Goal: Task Accomplishment & Management: Use online tool/utility

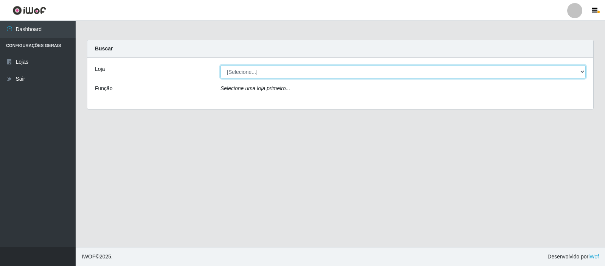
click at [276, 72] on select "[Selecione...] Rede Compras Supermercados - LOJA 3" at bounding box center [403, 71] width 365 height 13
select select "162"
click at [221, 65] on select "[Selecione...] Rede Compras Supermercados - LOJA 3" at bounding box center [403, 71] width 365 height 13
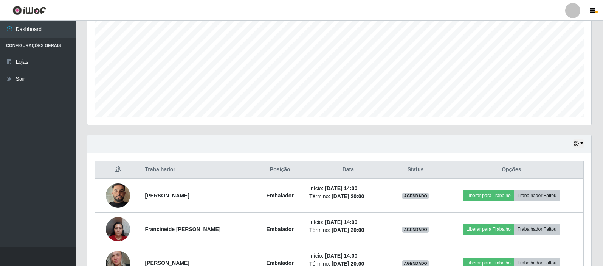
scroll to position [203, 0]
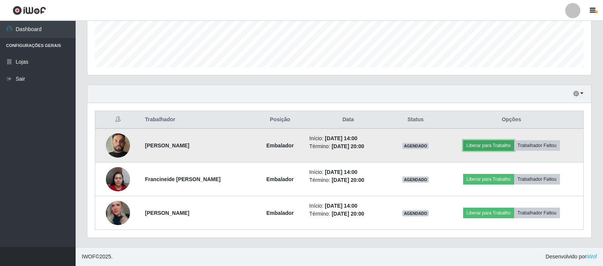
click at [499, 145] on button "Liberar para Trabalho" at bounding box center [488, 145] width 51 height 11
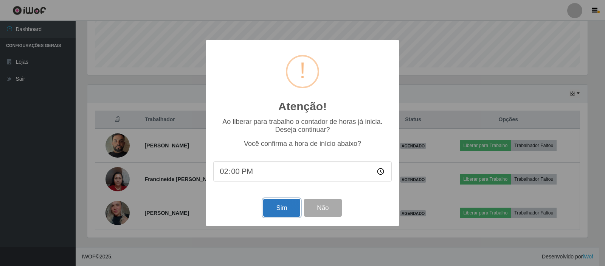
click at [285, 207] on button "Sim" at bounding box center [281, 208] width 37 height 18
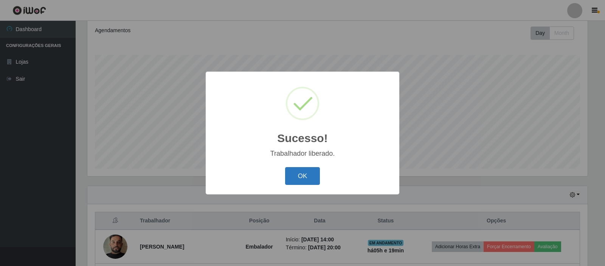
click at [308, 179] on button "OK" at bounding box center [302, 176] width 35 height 18
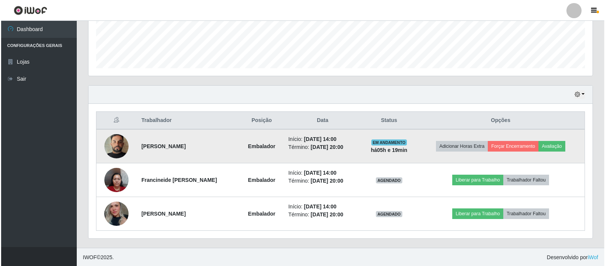
scroll to position [203, 0]
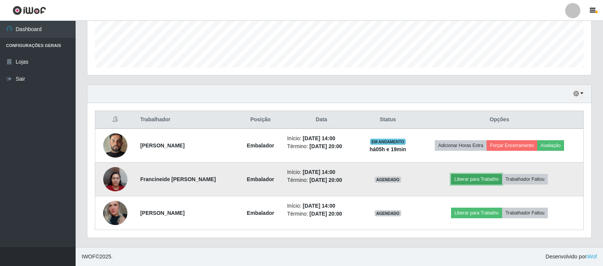
click at [480, 179] on button "Liberar para Trabalho" at bounding box center [476, 179] width 51 height 11
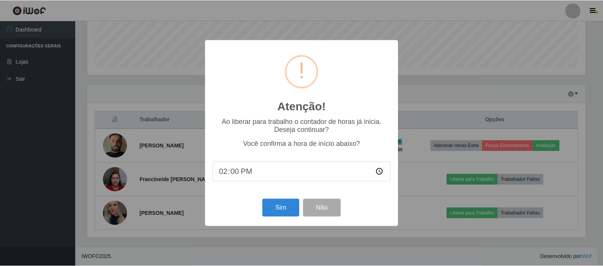
scroll to position [157, 501]
click at [282, 214] on button "Sim" at bounding box center [281, 208] width 37 height 18
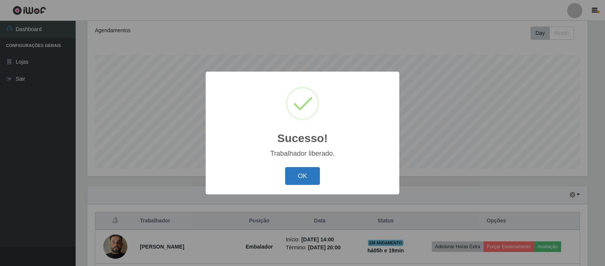
click at [297, 167] on button "OK" at bounding box center [302, 176] width 35 height 18
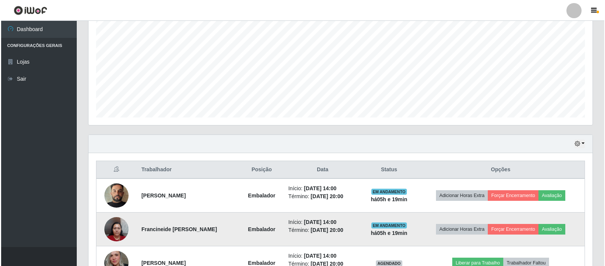
scroll to position [203, 0]
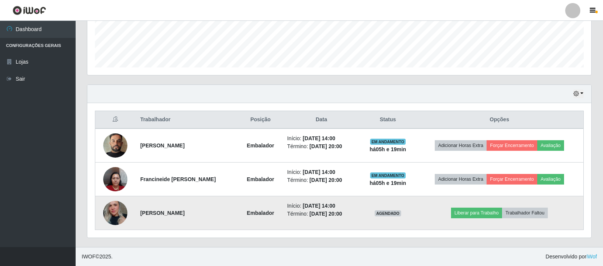
click at [476, 220] on td "Liberar para Trabalho Trabalhador Faltou" at bounding box center [500, 213] width 168 height 34
click at [476, 219] on td "Liberar para Trabalho Trabalhador Faltou" at bounding box center [500, 213] width 168 height 34
click at [474, 211] on button "Liberar para Trabalho" at bounding box center [476, 212] width 51 height 11
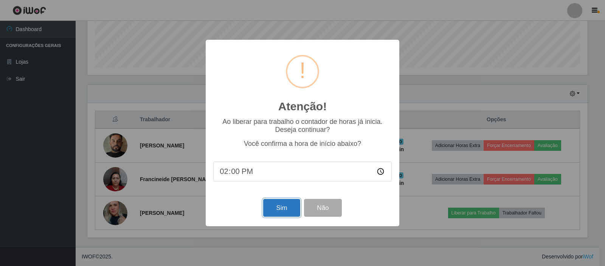
click at [280, 204] on button "Sim" at bounding box center [281, 208] width 37 height 18
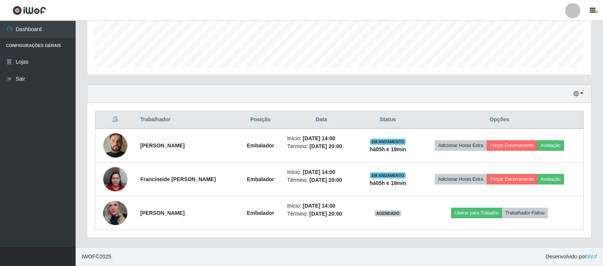
scroll to position [0, 0]
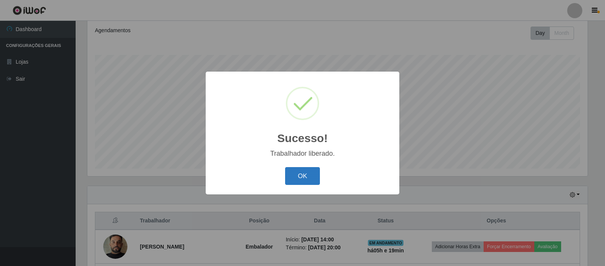
click at [302, 177] on button "OK" at bounding box center [302, 176] width 35 height 18
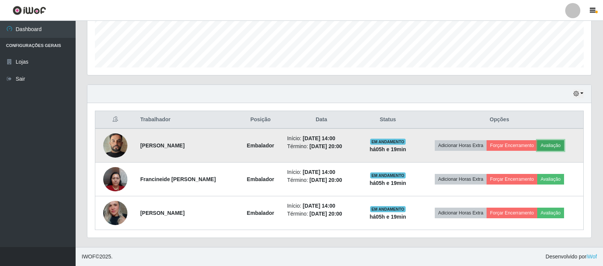
click at [554, 148] on button "Avaliação" at bounding box center [551, 145] width 27 height 11
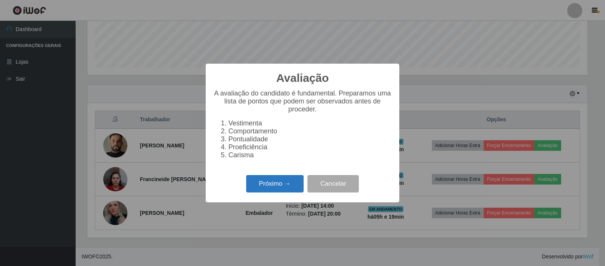
click at [295, 185] on button "Próximo →" at bounding box center [275, 184] width 58 height 18
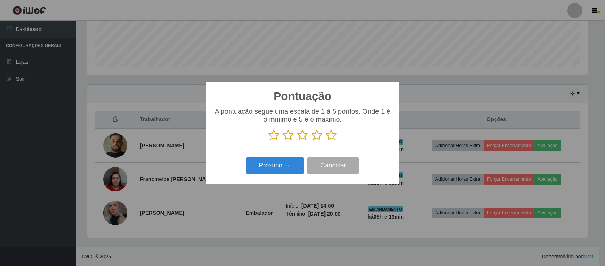
click at [331, 137] on icon at bounding box center [331, 134] width 11 height 11
click at [326, 141] on input "radio" at bounding box center [326, 141] width 0 height 0
click at [292, 166] on button "Próximo →" at bounding box center [275, 166] width 58 height 18
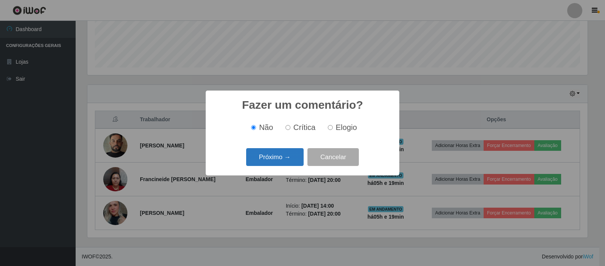
click at [290, 155] on button "Próximo →" at bounding box center [275, 157] width 58 height 18
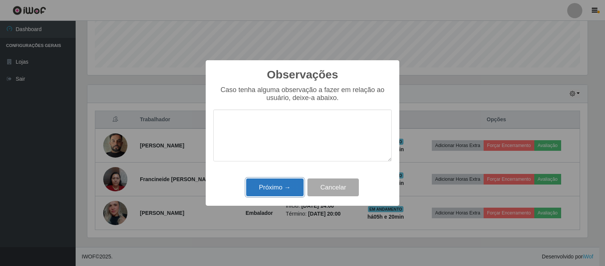
click at [289, 196] on button "Próximo →" at bounding box center [275, 187] width 58 height 18
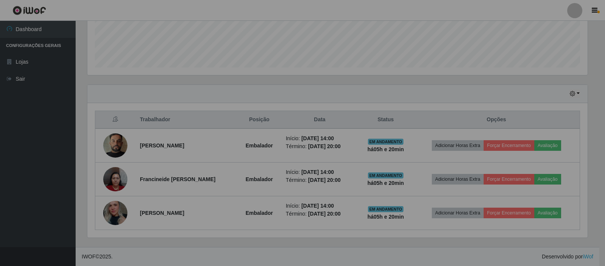
click at [289, 196] on td "Início: [DATE] 14:00 Término: [DATE] 20:00" at bounding box center [319, 213] width 77 height 34
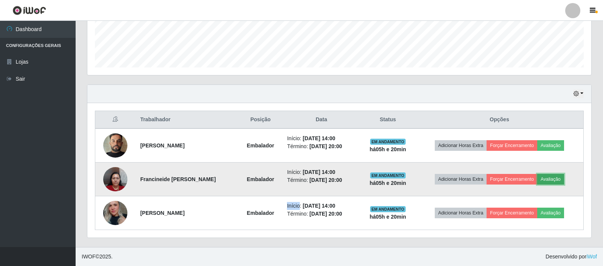
click at [546, 178] on button "Avaliação" at bounding box center [551, 179] width 27 height 11
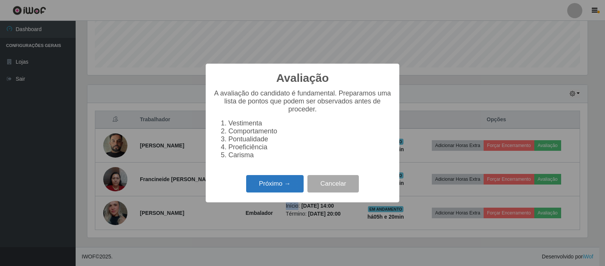
click at [275, 189] on button "Próximo →" at bounding box center [275, 184] width 58 height 18
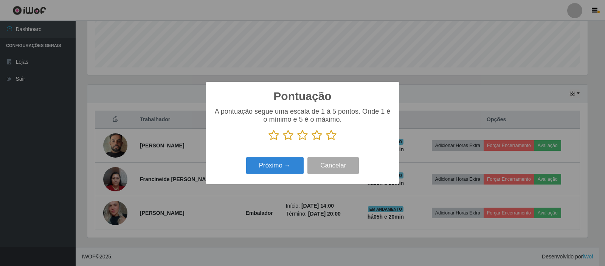
click at [333, 140] on icon at bounding box center [331, 134] width 11 height 11
click at [326, 141] on input "radio" at bounding box center [326, 141] width 0 height 0
click at [255, 165] on button "Próximo →" at bounding box center [275, 166] width 58 height 18
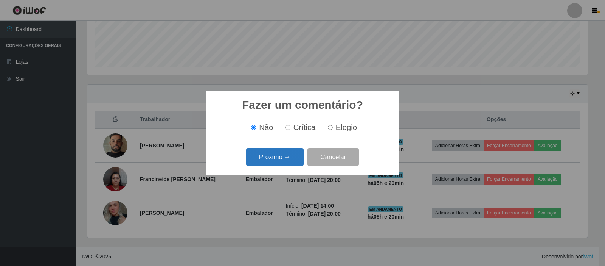
click at [282, 160] on button "Próximo →" at bounding box center [275, 157] width 58 height 18
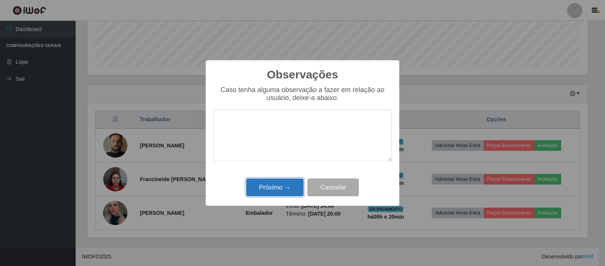
click at [278, 186] on button "Próximo →" at bounding box center [275, 187] width 58 height 18
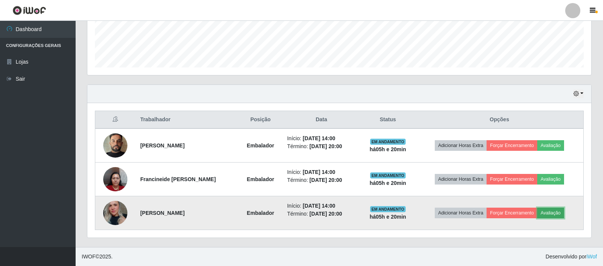
click at [552, 211] on button "Avaliação" at bounding box center [551, 212] width 27 height 11
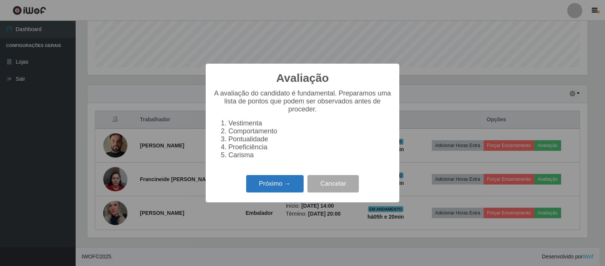
click at [265, 185] on button "Próximo →" at bounding box center [275, 184] width 58 height 18
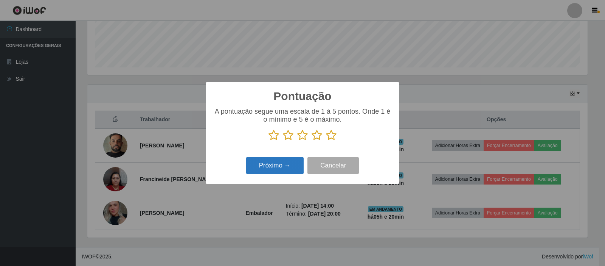
click at [290, 170] on button "Próximo →" at bounding box center [275, 166] width 58 height 18
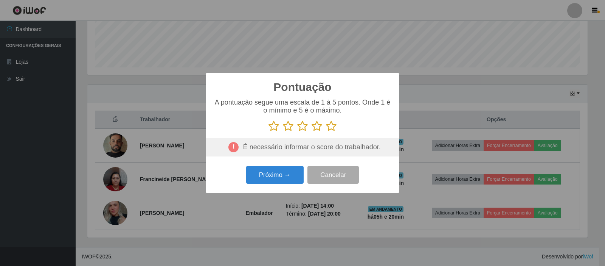
drag, startPoint x: 327, startPoint y: 126, endPoint x: 329, endPoint y: 130, distance: 4.9
click at [328, 126] on icon at bounding box center [331, 125] width 11 height 11
click at [326, 132] on input "radio" at bounding box center [326, 132] width 0 height 0
click at [271, 177] on button "Próximo →" at bounding box center [275, 175] width 58 height 18
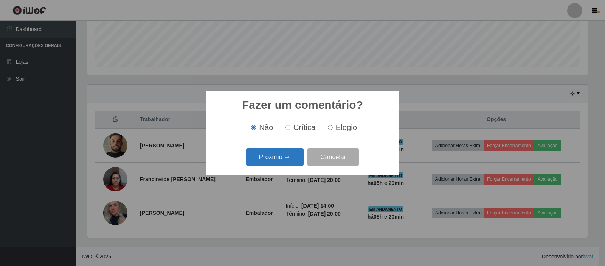
click at [285, 154] on button "Próximo →" at bounding box center [275, 157] width 58 height 18
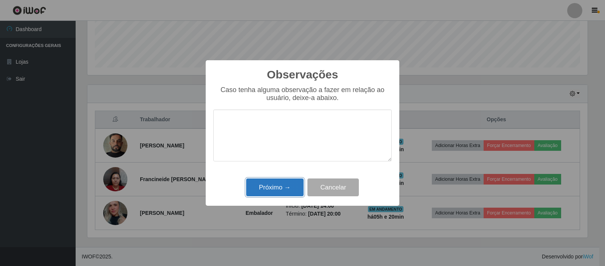
click at [289, 184] on button "Próximo →" at bounding box center [275, 187] width 58 height 18
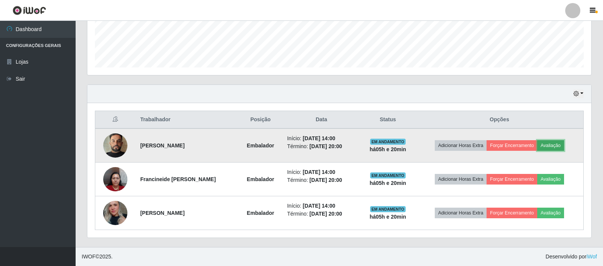
click at [554, 148] on button "Avaliação" at bounding box center [551, 145] width 27 height 11
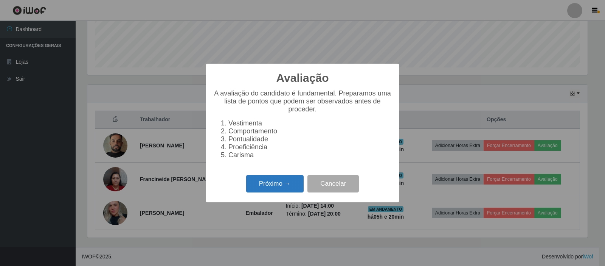
click at [289, 184] on button "Próximo →" at bounding box center [275, 184] width 58 height 18
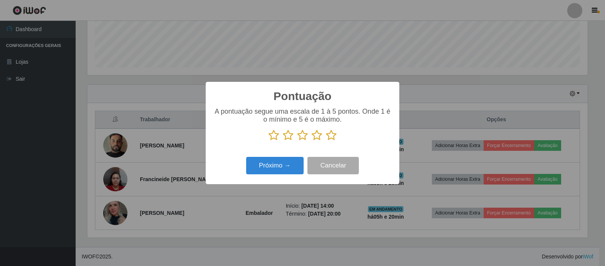
click at [328, 135] on icon at bounding box center [331, 134] width 11 height 11
click at [326, 141] on input "radio" at bounding box center [326, 141] width 0 height 0
click at [289, 174] on button "Próximo →" at bounding box center [275, 166] width 58 height 18
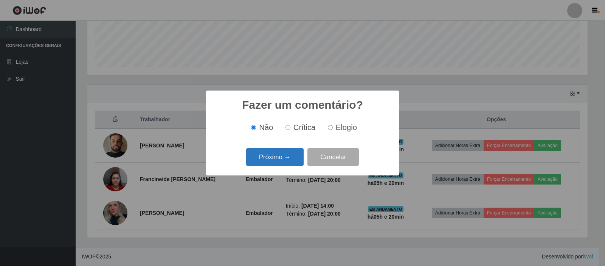
click at [287, 157] on button "Próximo →" at bounding box center [275, 157] width 58 height 18
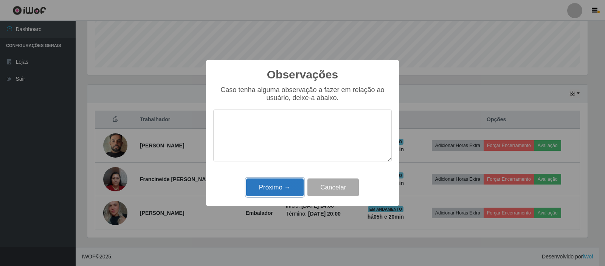
click at [278, 183] on button "Próximo →" at bounding box center [275, 187] width 58 height 18
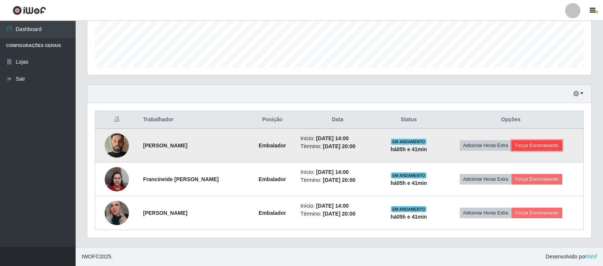
click at [537, 148] on button "Forçar Encerramento" at bounding box center [537, 145] width 51 height 11
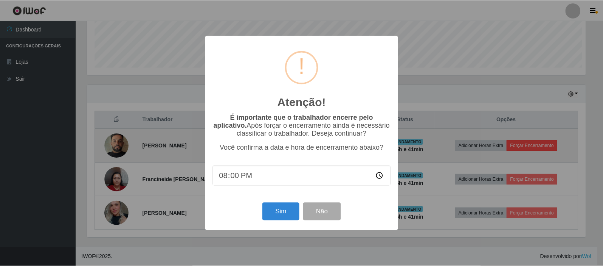
scroll to position [157, 501]
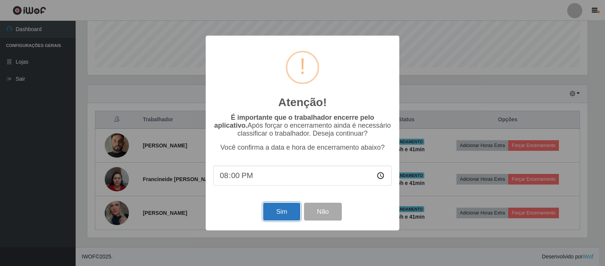
click at [281, 220] on button "Sim" at bounding box center [281, 211] width 37 height 18
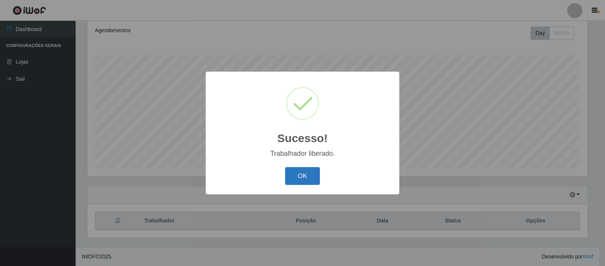
click at [305, 172] on button "OK" at bounding box center [302, 176] width 35 height 18
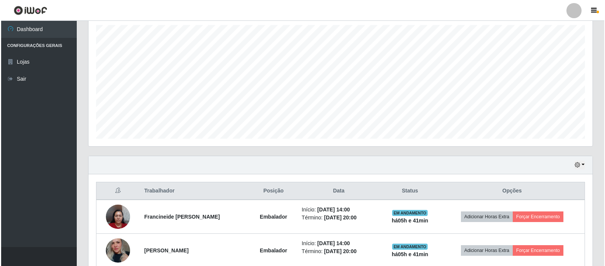
scroll to position [169, 0]
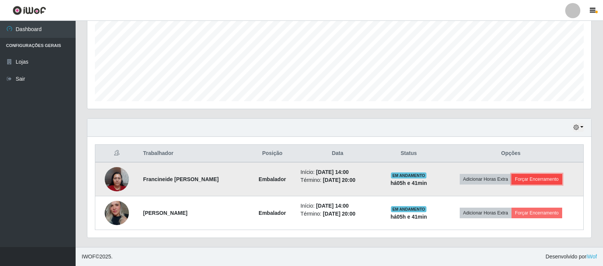
click at [524, 181] on button "Forçar Encerramento" at bounding box center [537, 179] width 51 height 11
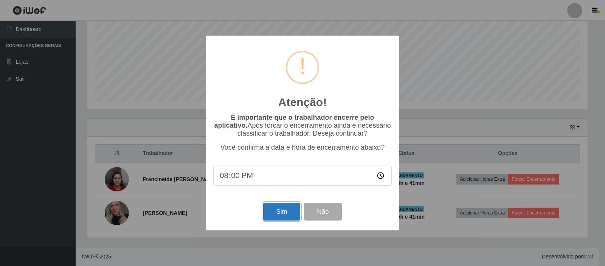
click at [277, 215] on button "Sim" at bounding box center [281, 211] width 37 height 18
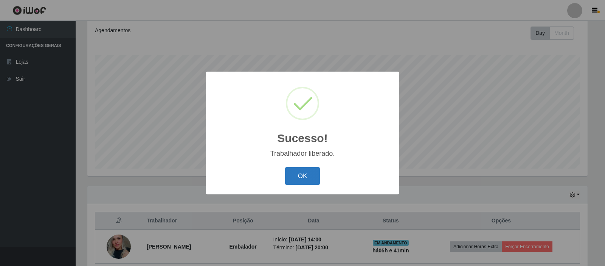
click at [302, 182] on button "OK" at bounding box center [302, 176] width 35 height 18
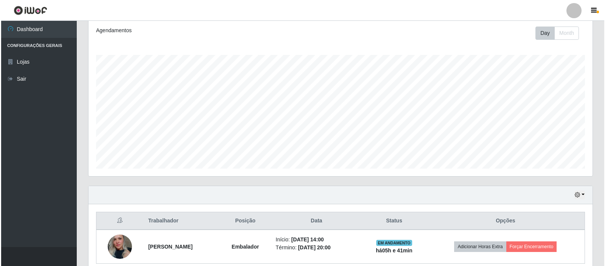
scroll to position [136, 0]
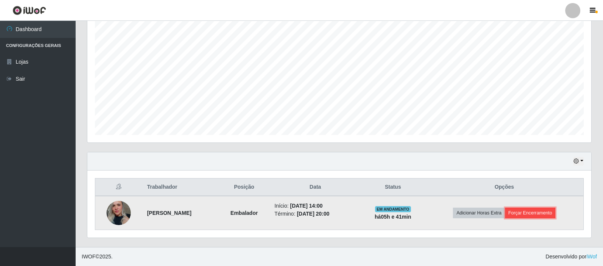
click at [533, 208] on button "Forçar Encerramento" at bounding box center [530, 212] width 51 height 11
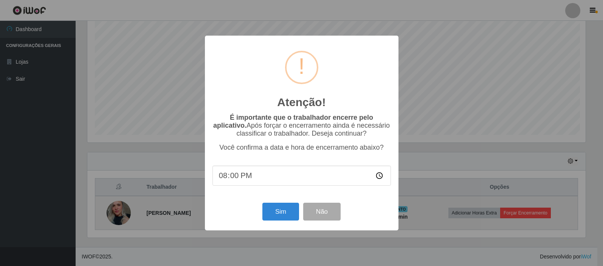
scroll to position [157, 501]
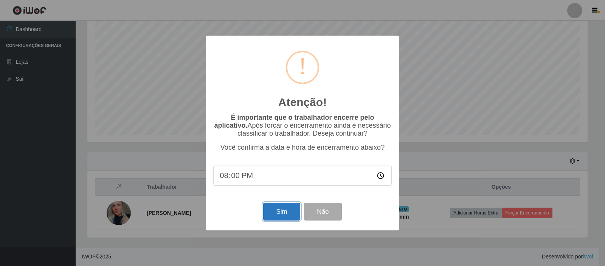
click at [294, 214] on button "Sim" at bounding box center [281, 211] width 37 height 18
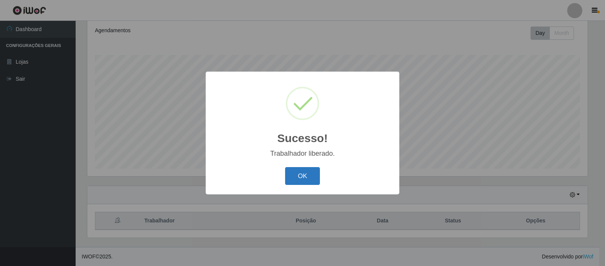
click at [293, 179] on button "OK" at bounding box center [302, 176] width 35 height 18
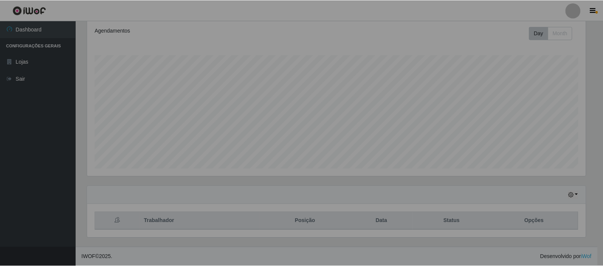
scroll to position [157, 504]
